Goal: Task Accomplishment & Management: Manage account settings

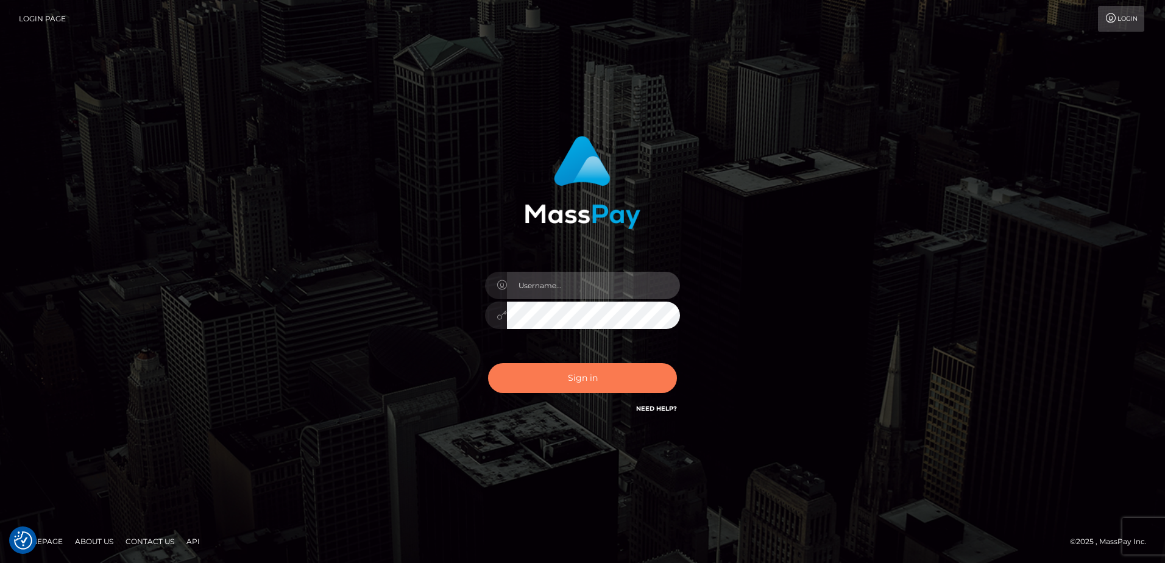
type input "[PERSON_NAME]"
click at [579, 387] on button "Sign in" at bounding box center [582, 378] width 189 height 30
click at [575, 383] on button "Sign in" at bounding box center [582, 378] width 189 height 30
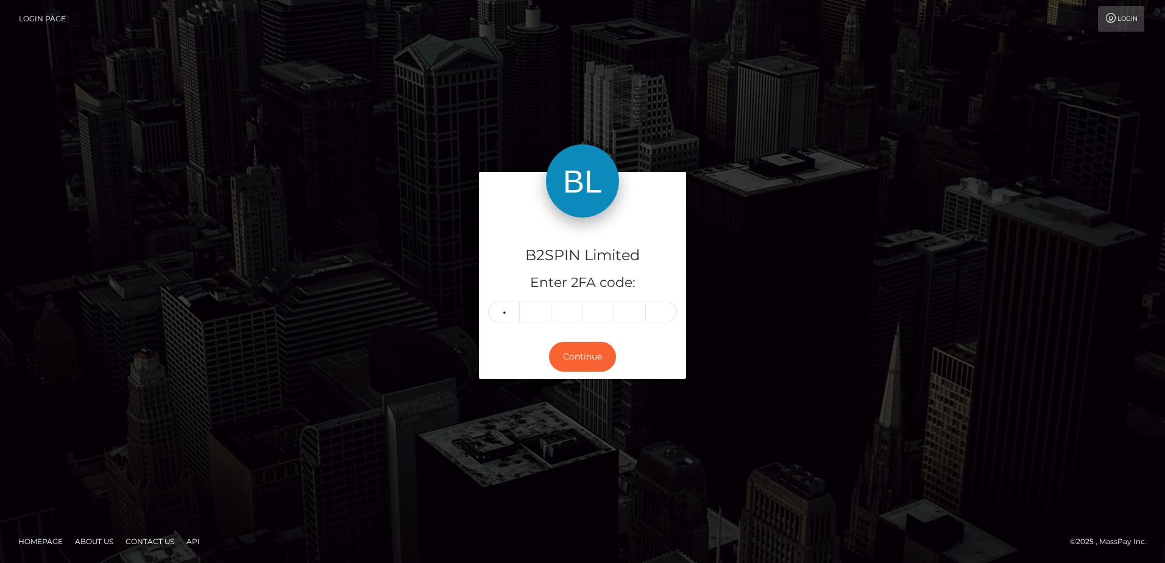
type input "2"
type input "7"
type input "8"
type input "5"
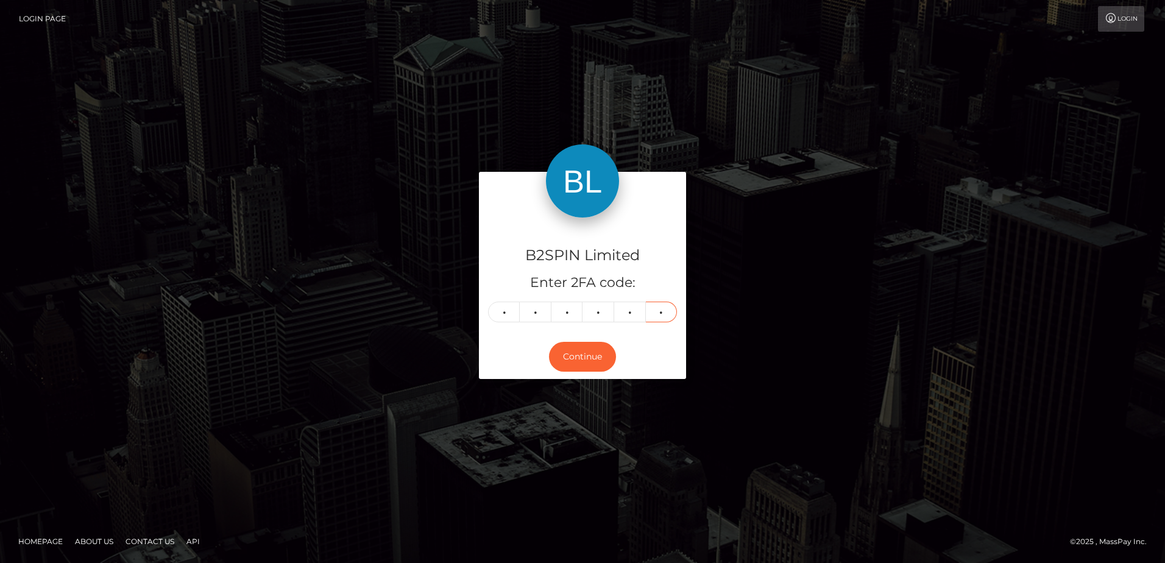
type input "1"
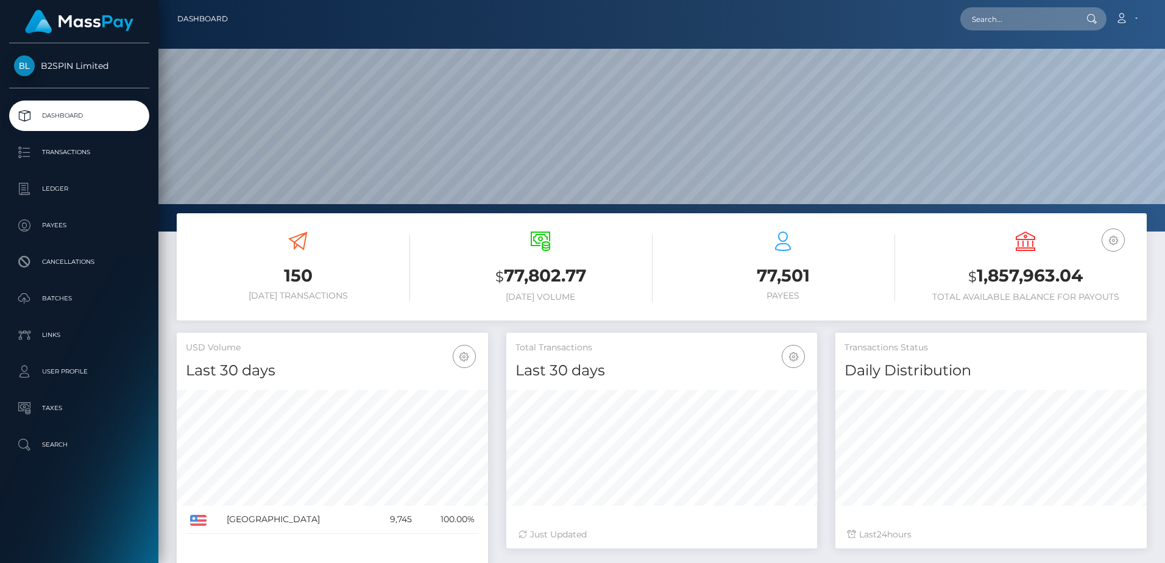
click at [1030, 278] on h3 "$ 1,857,963.04" at bounding box center [1025, 276] width 224 height 25
copy h3 "1,857,963.04"
